Goal: Find specific page/section: Find specific page/section

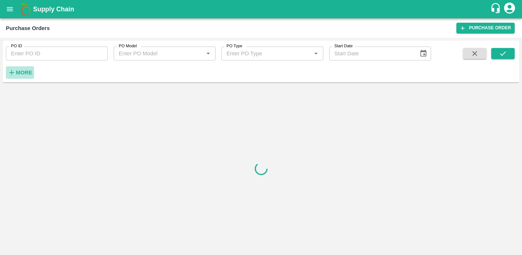
click at [18, 75] on strong "More" at bounding box center [24, 73] width 16 height 6
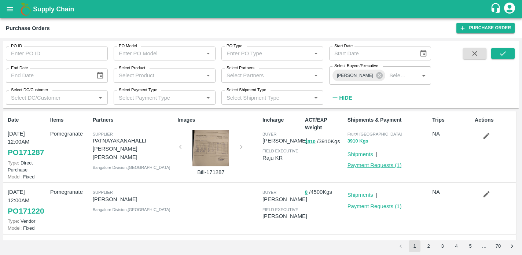
click at [368, 165] on link "Payment Requests ( 1 )" at bounding box center [374, 165] width 54 height 6
click at [10, 13] on icon "open drawer" at bounding box center [10, 9] width 8 height 8
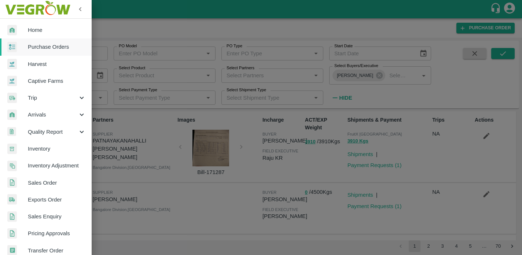
click at [45, 48] on span "Purchase Orders" at bounding box center [57, 47] width 58 height 8
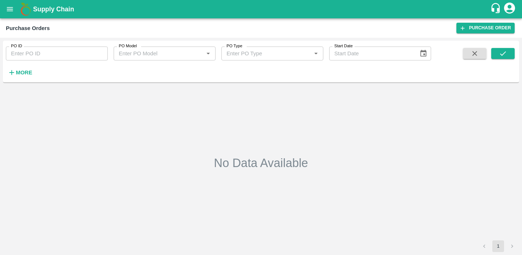
click at [342, 117] on div "No Data Available" at bounding box center [261, 162] width 510 height 149
click at [14, 74] on icon "button" at bounding box center [12, 73] width 8 height 8
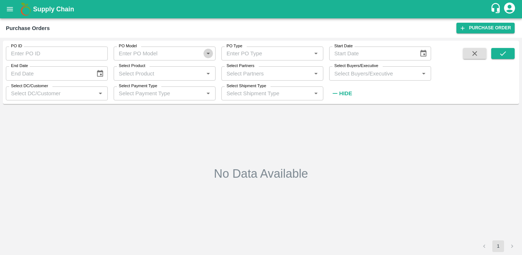
click at [209, 54] on icon "Open" at bounding box center [207, 54] width 3 height 2
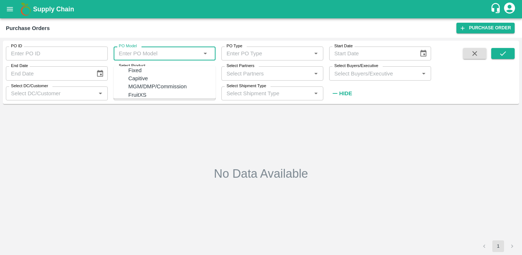
click at [130, 74] on div "Fixed" at bounding box center [134, 70] width 13 height 8
type input "Fixed"
click at [200, 57] on icon "Clear" at bounding box center [199, 53] width 7 height 7
click at [377, 73] on input "Select Buyers/Executive" at bounding box center [373, 74] width 85 height 10
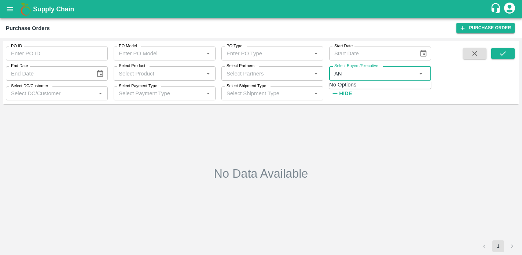
type input "A"
click at [373, 79] on div "Select Buyers/Executive   *" at bounding box center [380, 73] width 102 height 14
type input "a"
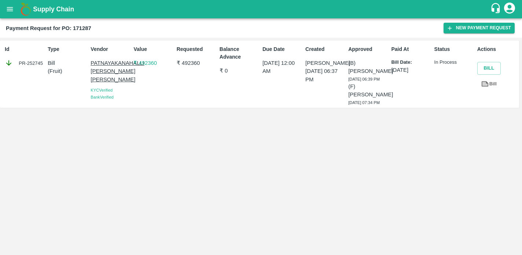
click at [445, 65] on p "In Process" at bounding box center [454, 62] width 40 height 7
